Goal: Communication & Community: Answer question/provide support

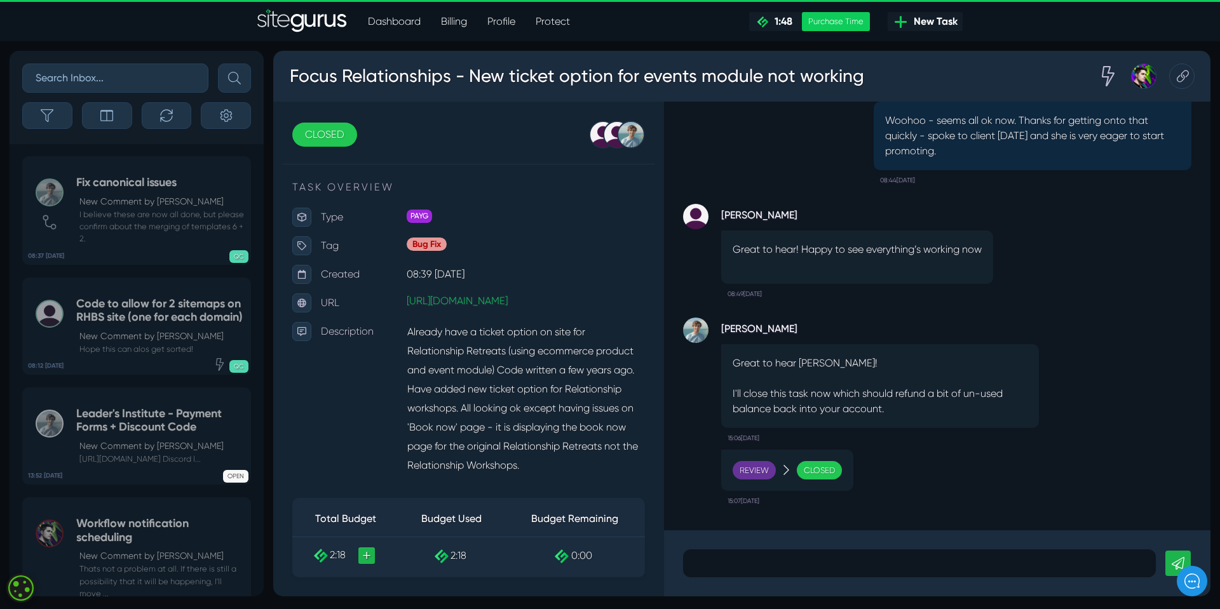
click at [709, 562] on p at bounding box center [919, 563] width 454 height 15
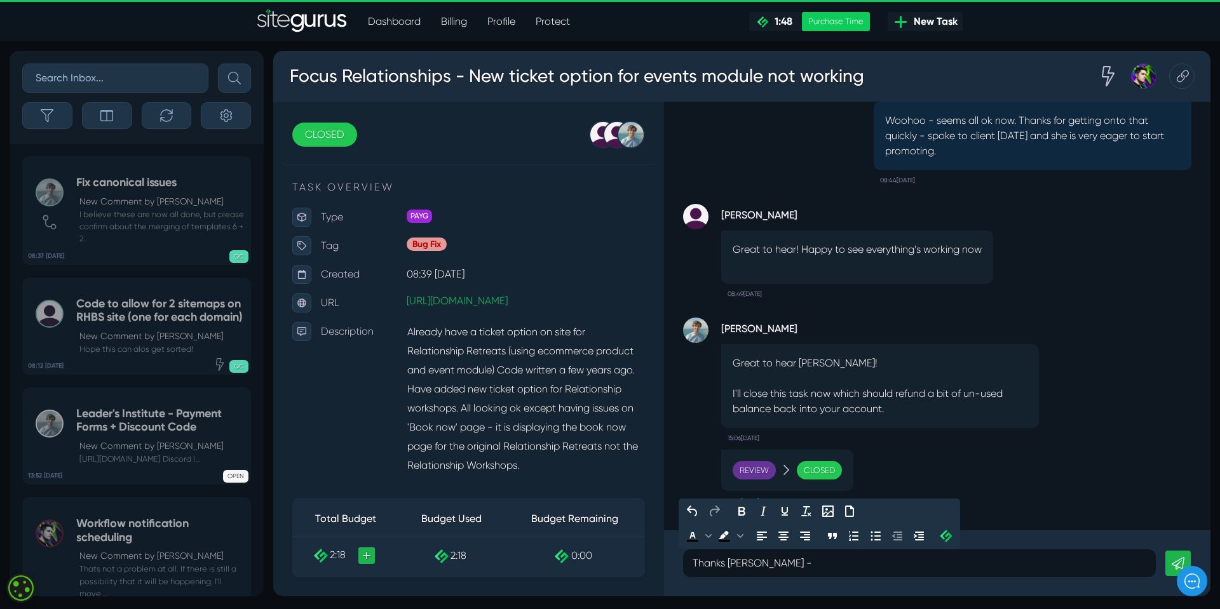
scroll to position [1, 0]
drag, startPoint x: 782, startPoint y: 565, endPoint x: 788, endPoint y: 568, distance: 6.5
click at [788, 568] on p "Thanks [PERSON_NAME] for your & team's help. T" at bounding box center [919, 563] width 454 height 15
click at [882, 564] on p "Thanks [PERSON_NAME] for your & team's help. T" at bounding box center [919, 563] width 454 height 15
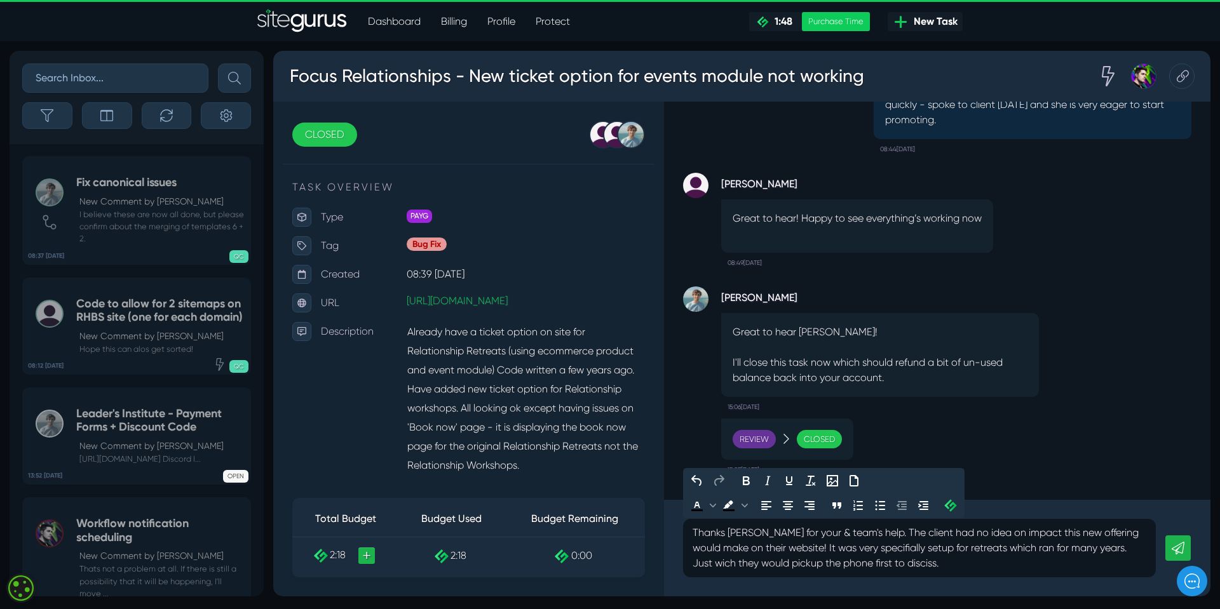
click at [899, 563] on p "Thanks [PERSON_NAME] for your & team's help. The client had no idea on impact t…" at bounding box center [919, 548] width 454 height 46
click at [904, 561] on p "Thanks [PERSON_NAME] for your & team's help. The client had no idea on impact t…" at bounding box center [919, 548] width 454 height 46
click at [897, 567] on p "Thanks [PERSON_NAME] for your & team's help. The client had no idea on impact t…" at bounding box center [919, 548] width 454 height 46
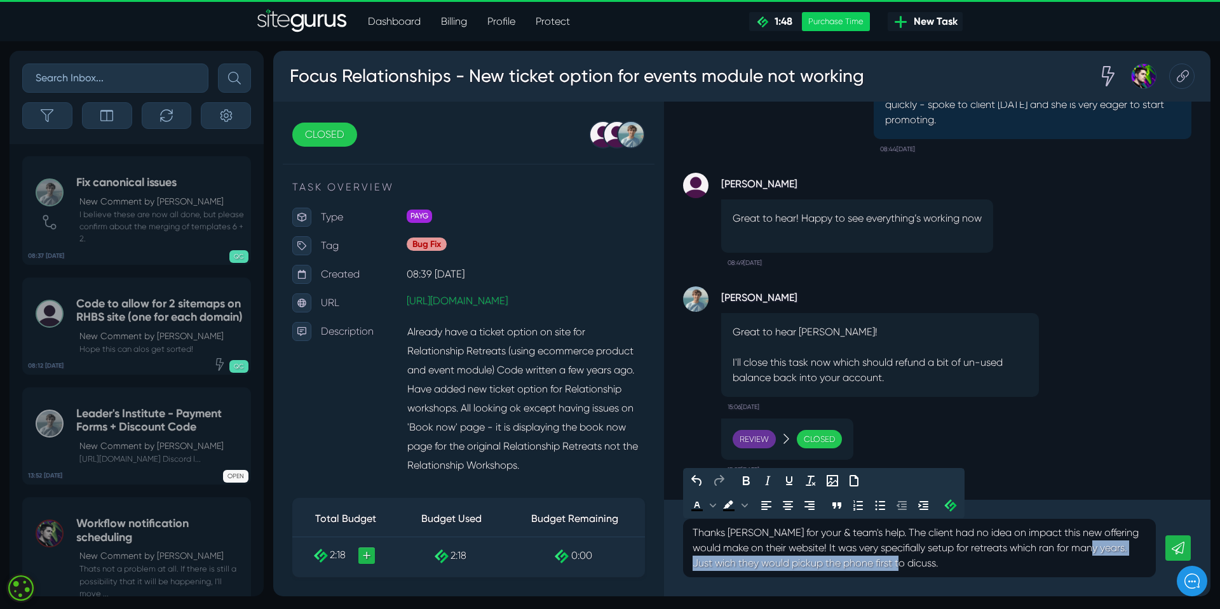
drag, startPoint x: 1106, startPoint y: 546, endPoint x: 1113, endPoint y: 556, distance: 12.7
click at [1113, 556] on p "Thanks [PERSON_NAME] for your & team's help. The client had no idea on impact t…" at bounding box center [919, 548] width 454 height 46
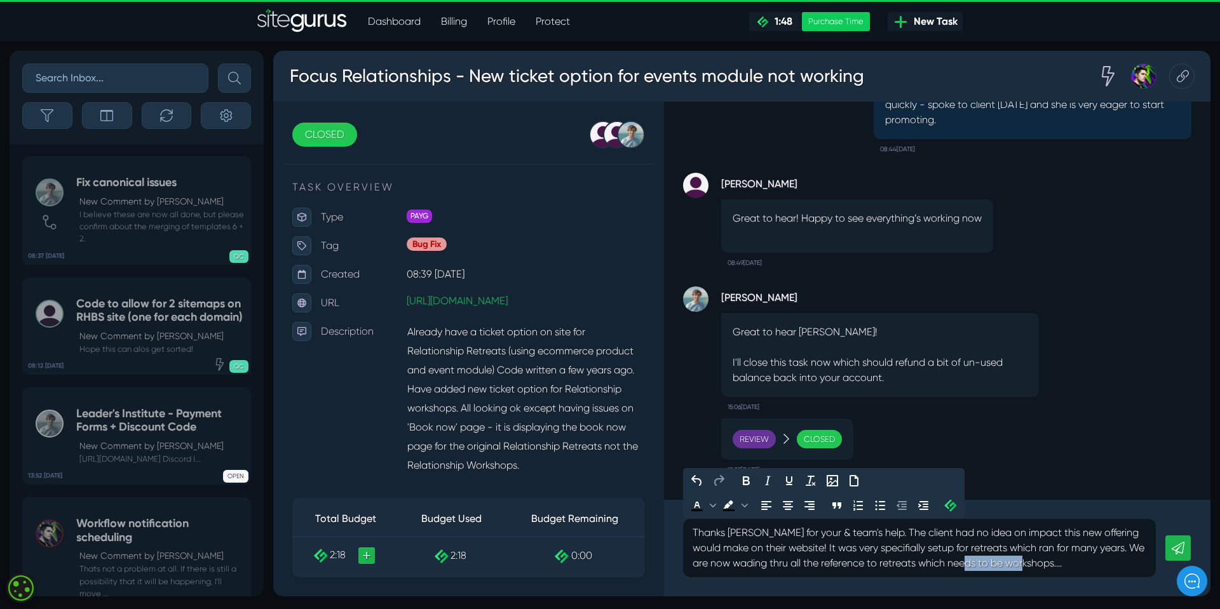
drag, startPoint x: 993, startPoint y: 562, endPoint x: 1049, endPoint y: 563, distance: 55.9
click at [1049, 563] on p "Thanks [PERSON_NAME] for your & team's help. The client had no idea on impact t…" at bounding box center [919, 548] width 454 height 46
click at [849, 563] on p "Thanks [PERSON_NAME] for your & team's help. The client had no idea on impact t…" at bounding box center [919, 548] width 454 height 46
click at [1065, 563] on p "Thanks [PERSON_NAME] for your & team's help. The client had no idea on impact t…" at bounding box center [919, 548] width 454 height 46
click at [908, 563] on p "Thanks [PERSON_NAME] for your & team's help. The client had no idea on impact t…" at bounding box center [919, 548] width 454 height 46
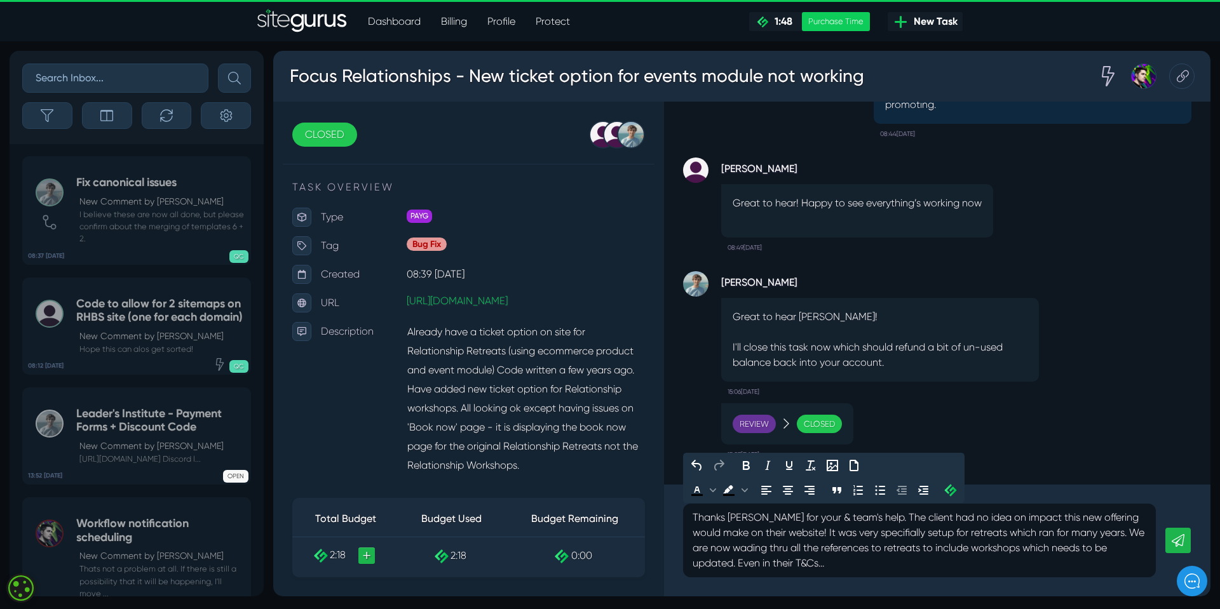
click at [1140, 548] on p "Thanks [PERSON_NAME] for your & team's help. The client had no idea on impact t…" at bounding box center [919, 540] width 454 height 61
drag, startPoint x: 1098, startPoint y: 549, endPoint x: 1138, endPoint y: 549, distance: 39.4
click at [1138, 549] on p "Thanks [PERSON_NAME] for your & team's help. The client had no idea on impact t…" at bounding box center [919, 540] width 454 height 61
click at [838, 565] on p "Thanks [PERSON_NAME] for your & team's help. The client had no idea on impact t…" at bounding box center [919, 540] width 454 height 61
click at [853, 519] on p "Thanks [PERSON_NAME] for your & team's help. The client had no idea on impact t…" at bounding box center [919, 540] width 454 height 61
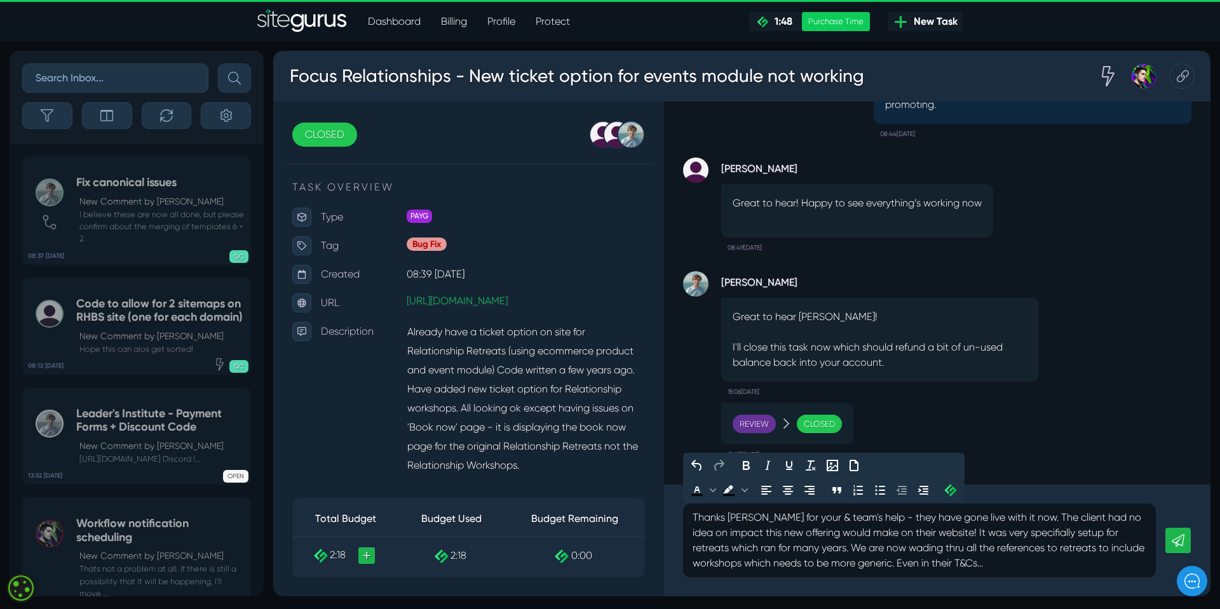
click at [806, 534] on p "Thanks [PERSON_NAME] for your & team's help - they have gone live with it now. …" at bounding box center [919, 540] width 454 height 61
drag, startPoint x: 745, startPoint y: 564, endPoint x: 857, endPoint y: 560, distance: 111.9
click at [857, 560] on p "Thanks [PERSON_NAME] for your & team's help - they have gone live with it now. …" at bounding box center [919, 540] width 454 height 61
click at [857, 565] on p "Thanks [PERSON_NAME] for your & team's help - they have gone live with it now. …" at bounding box center [919, 540] width 454 height 61
drag, startPoint x: 863, startPoint y: 563, endPoint x: 893, endPoint y: 563, distance: 29.9
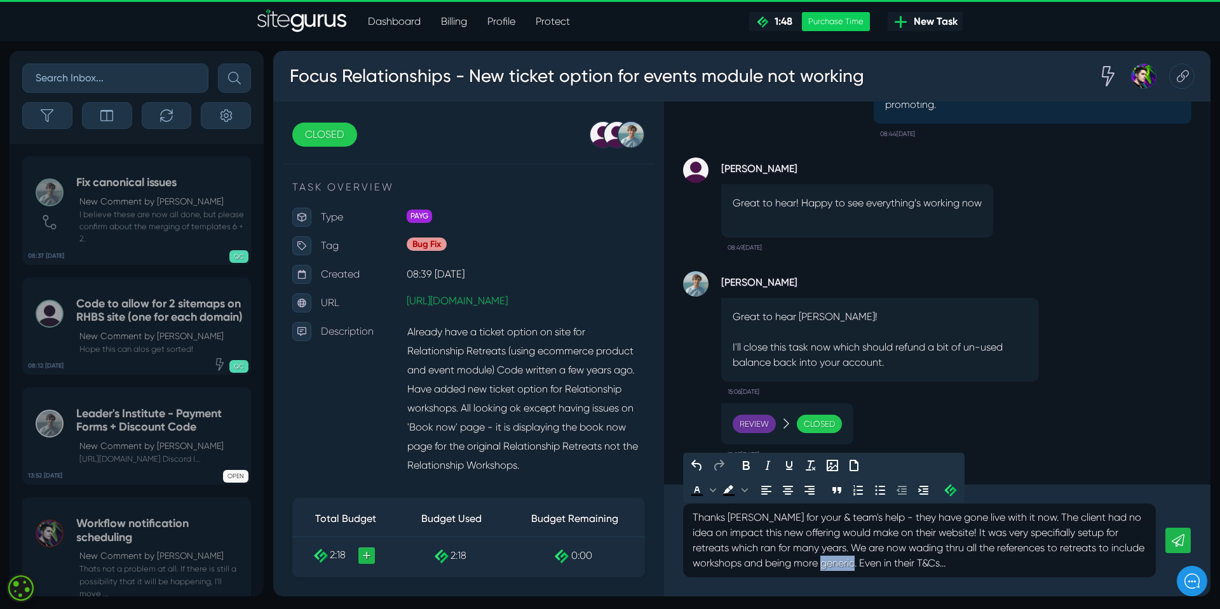
click at [893, 563] on p "Thanks [PERSON_NAME] for your & team's help - they have gone live with it now. …" at bounding box center [919, 540] width 454 height 61
click at [1034, 561] on p "Thanks [PERSON_NAME] for your & team's help - they have gone live with it now. …" at bounding box center [919, 540] width 454 height 61
click at [857, 564] on p "Thanks [PERSON_NAME] for your & team's help - they have gone live with it now. …" at bounding box center [919, 540] width 454 height 61
click at [1131, 565] on p "Thanks [PERSON_NAME] for your & team's help - they have gone live with it now. …" at bounding box center [919, 540] width 454 height 61
click at [1174, 542] on icon at bounding box center [1177, 540] width 13 height 13
